Goal: Navigation & Orientation: Find specific page/section

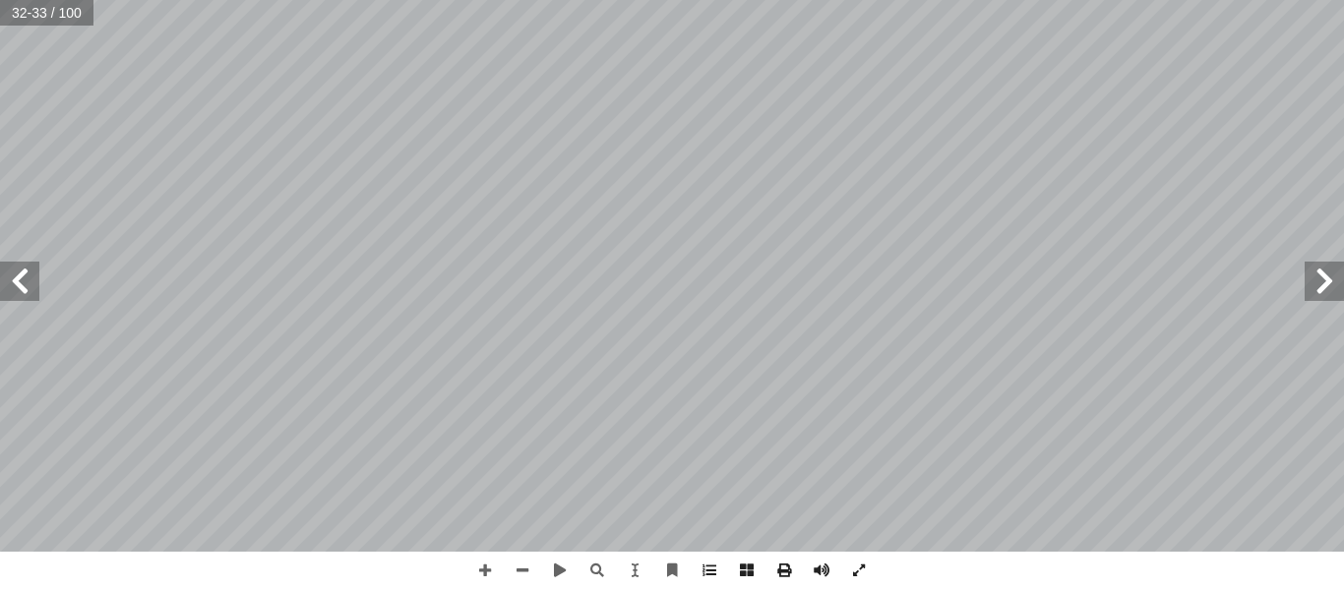
click at [1329, 276] on span at bounding box center [1324, 281] width 39 height 39
click at [16, 277] on span at bounding box center [19, 281] width 39 height 39
click at [745, 558] on div "24 ): البذور وحجمها 3 نشاط ( ح ج و م ا ل ب ذ و ر : ً � ل و أ أ من البذور وسوف ن…" at bounding box center [672, 294] width 1344 height 589
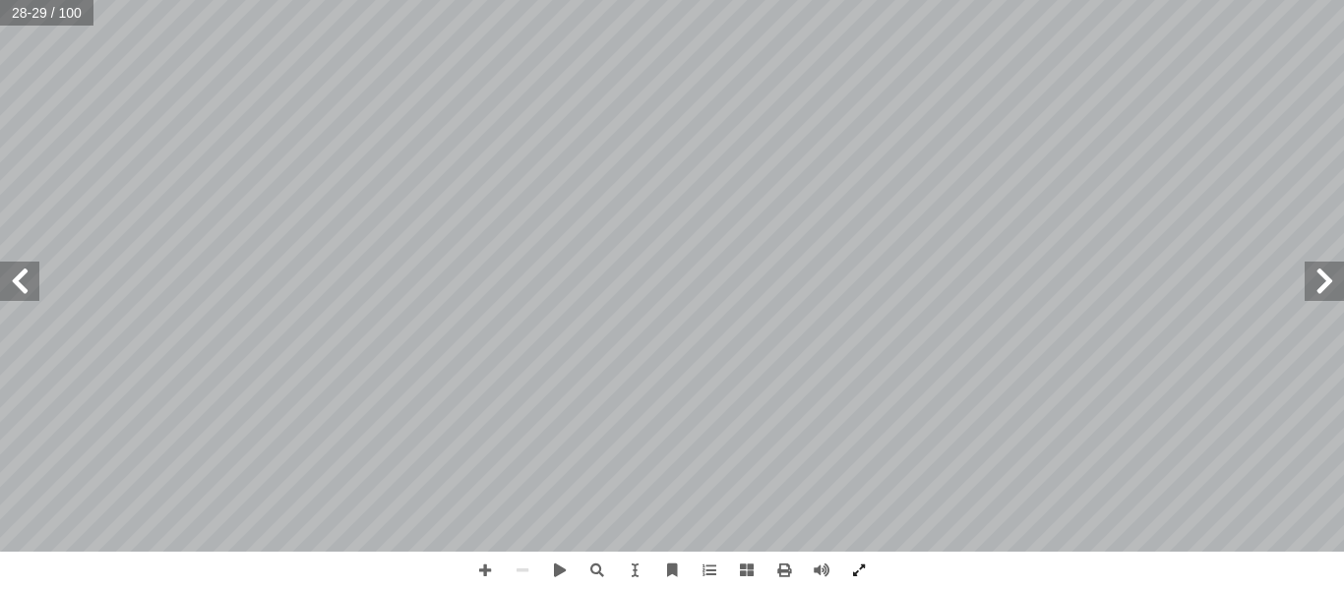
click at [24, 291] on span at bounding box center [19, 281] width 39 height 39
click at [27, 297] on span at bounding box center [19, 281] width 39 height 39
click at [1323, 286] on span at bounding box center [1324, 281] width 39 height 39
